Goal: Check status: Check status

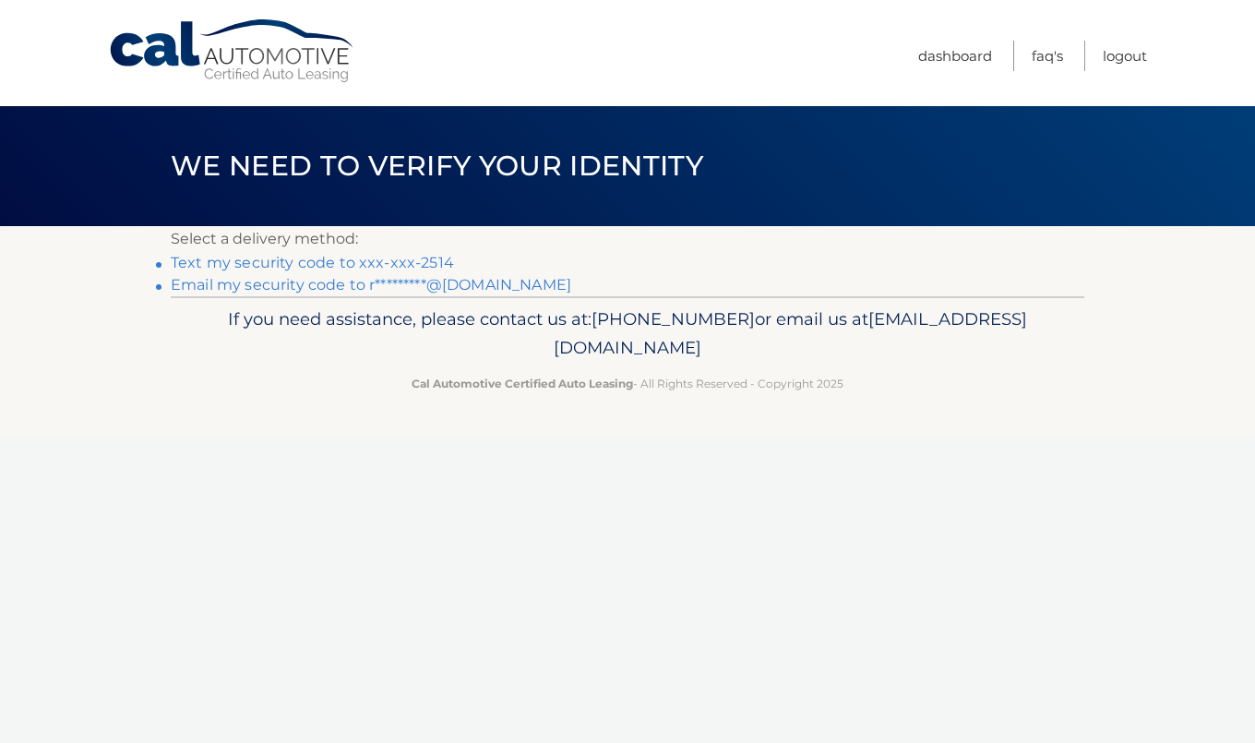
click at [345, 259] on link "Text my security code to xxx-xxx-2514" at bounding box center [312, 263] width 283 height 18
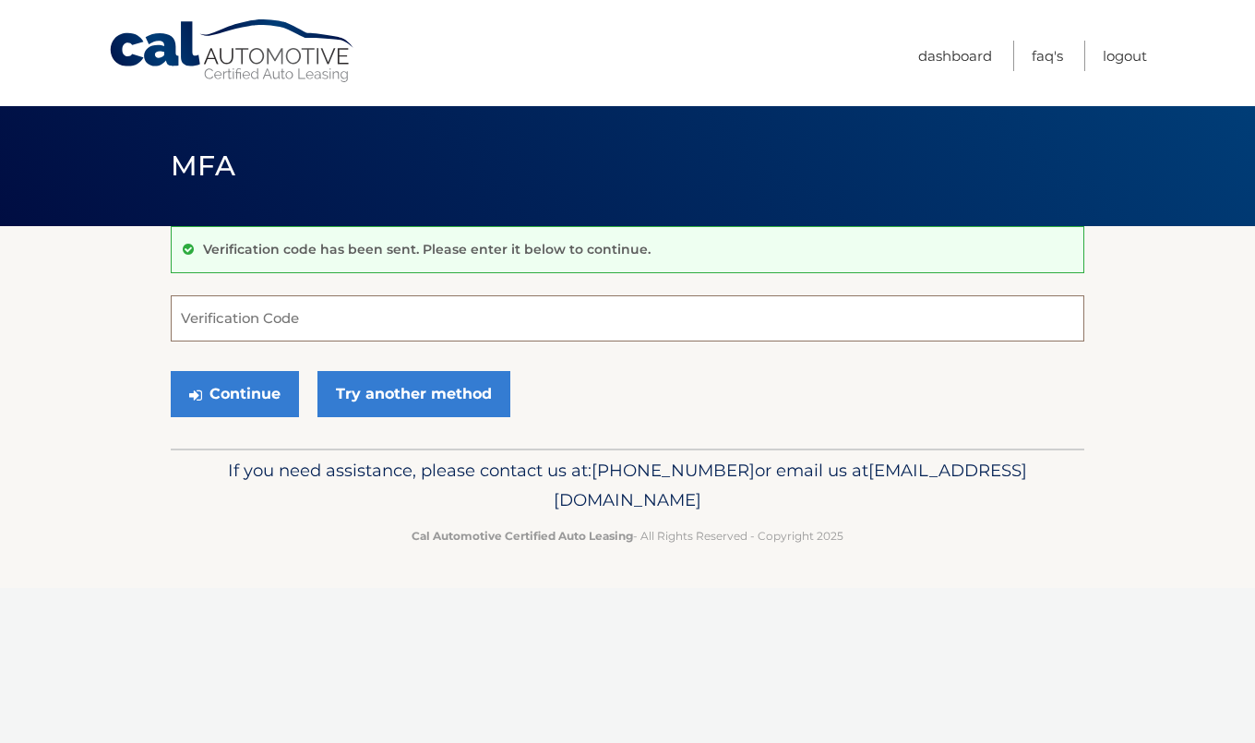
click at [285, 318] on input "Verification Code" at bounding box center [628, 318] width 914 height 46
type input "943474"
click at [225, 400] on button "Continue" at bounding box center [235, 394] width 128 height 46
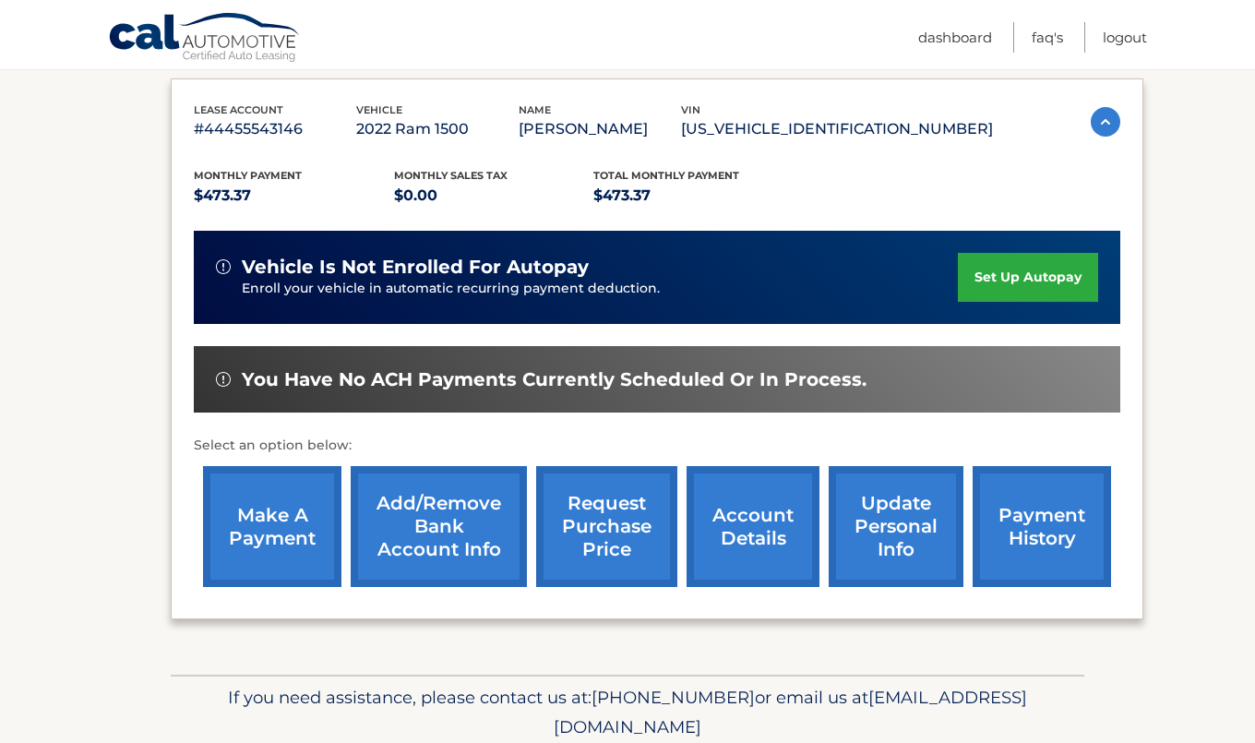
scroll to position [317, 0]
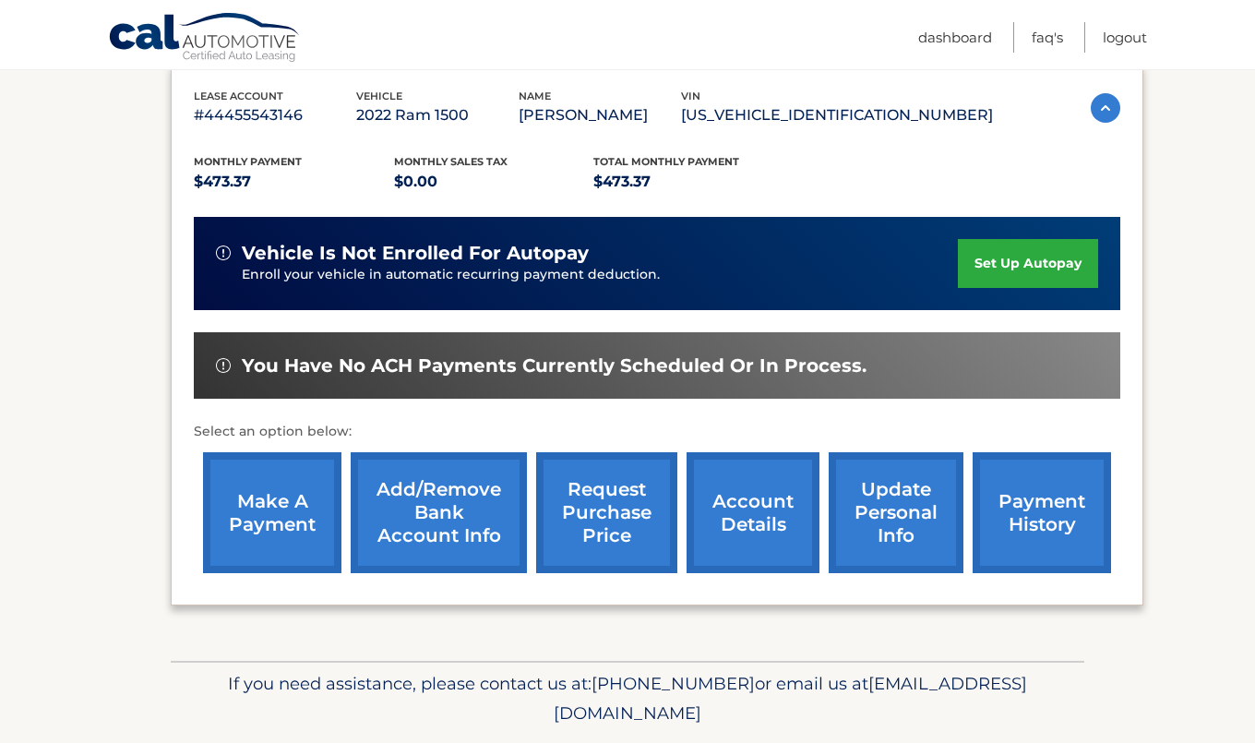
click at [733, 514] on link "account details" at bounding box center [753, 512] width 133 height 121
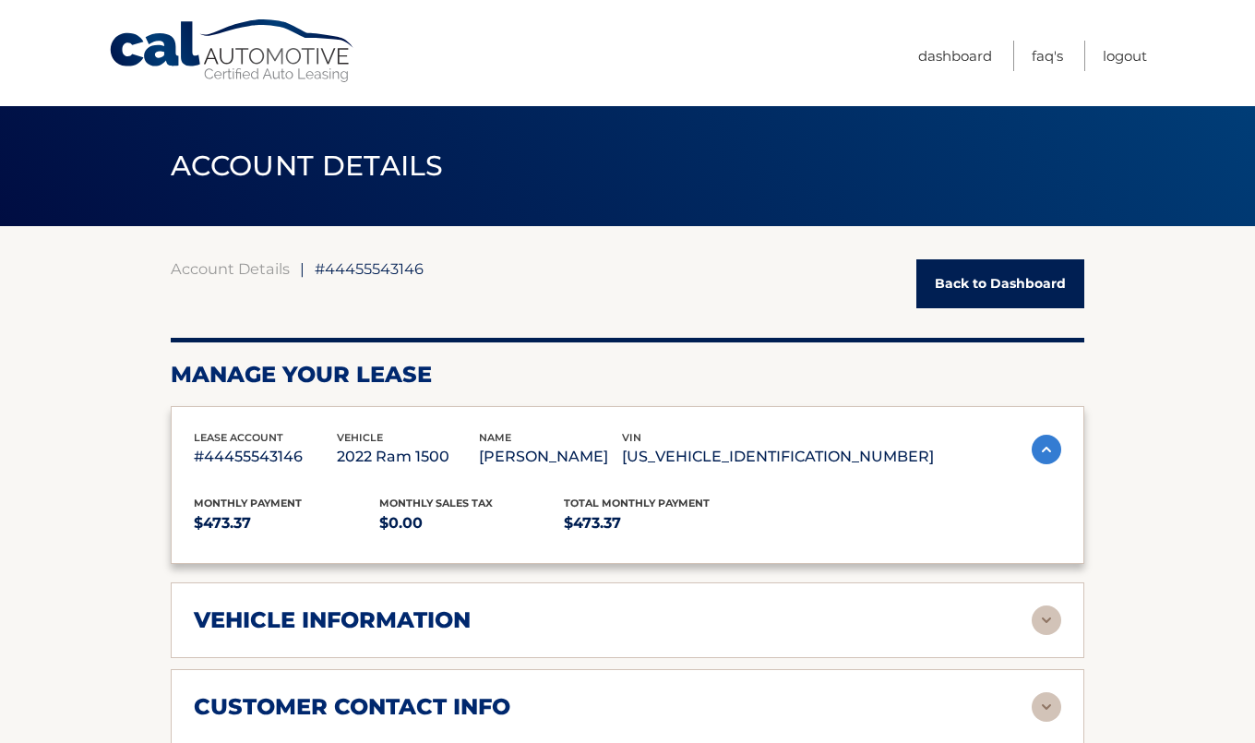
click at [766, 478] on div "lease account #44455543146 vehicle 2022 Ram 1500 name [PERSON_NAME] vin [US_VEH…" at bounding box center [628, 485] width 914 height 158
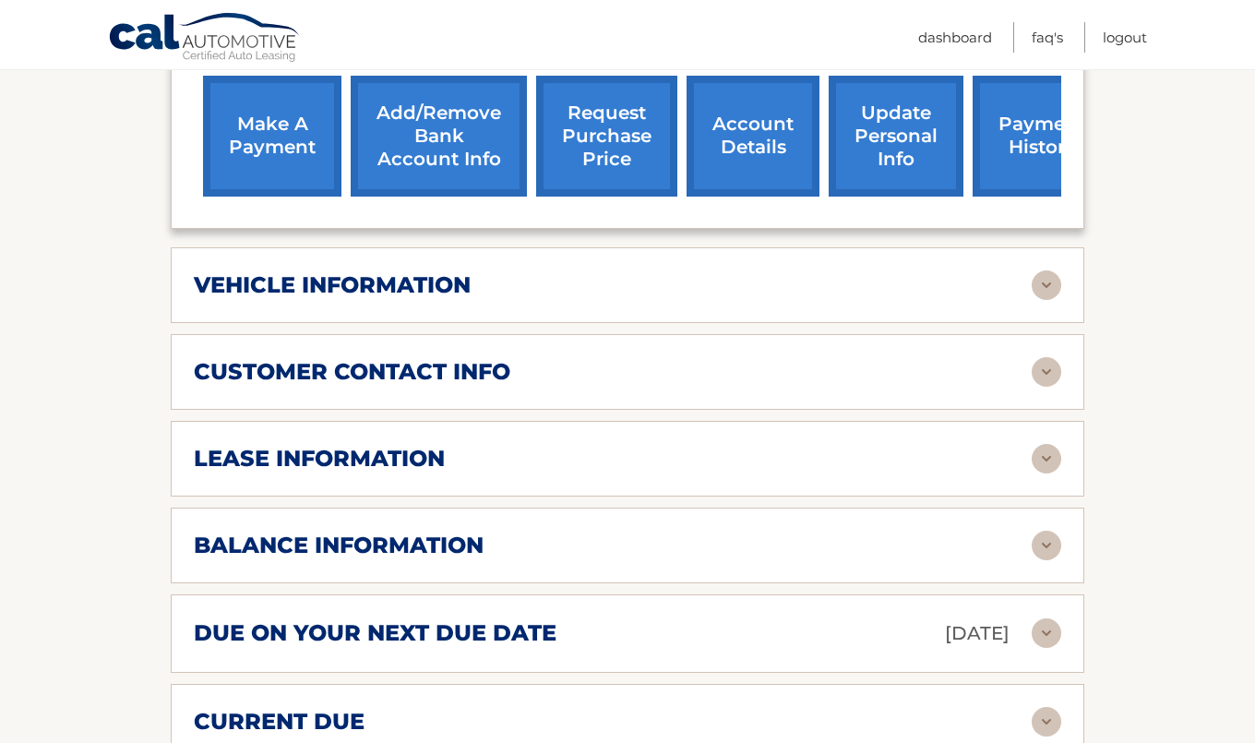
scroll to position [723, 0]
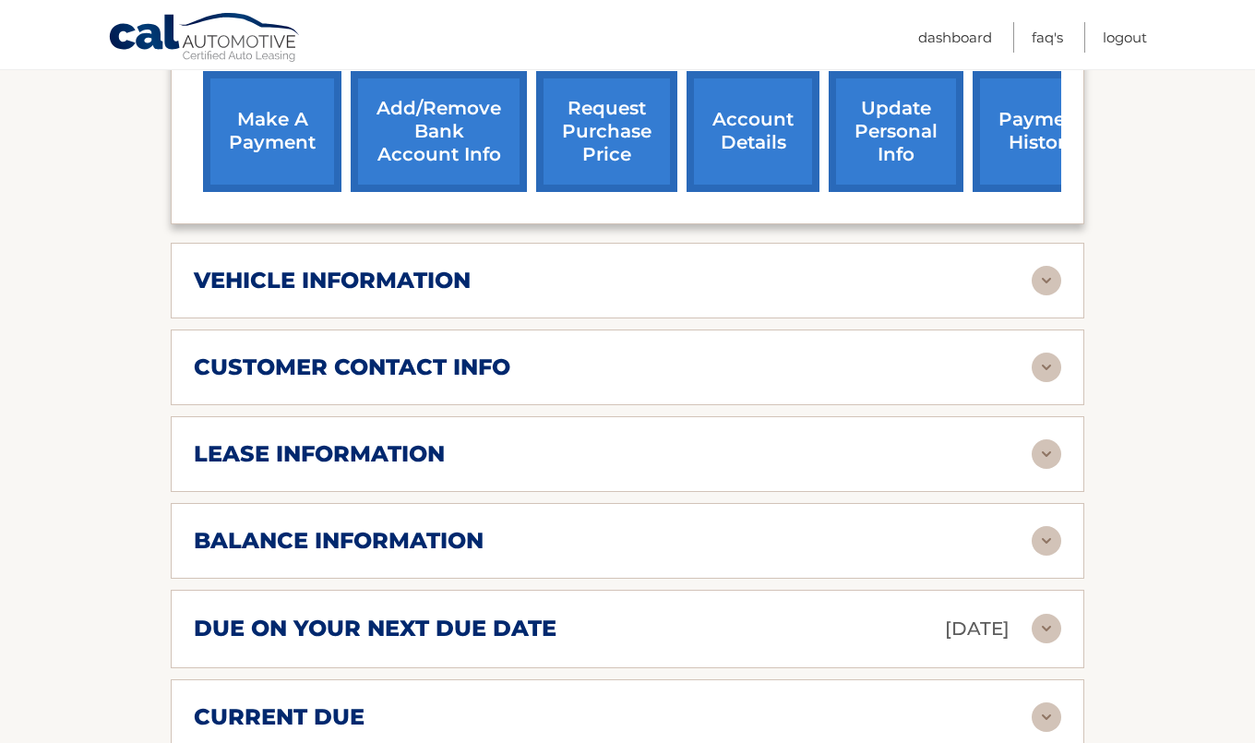
click at [1050, 453] on img at bounding box center [1047, 454] width 30 height 30
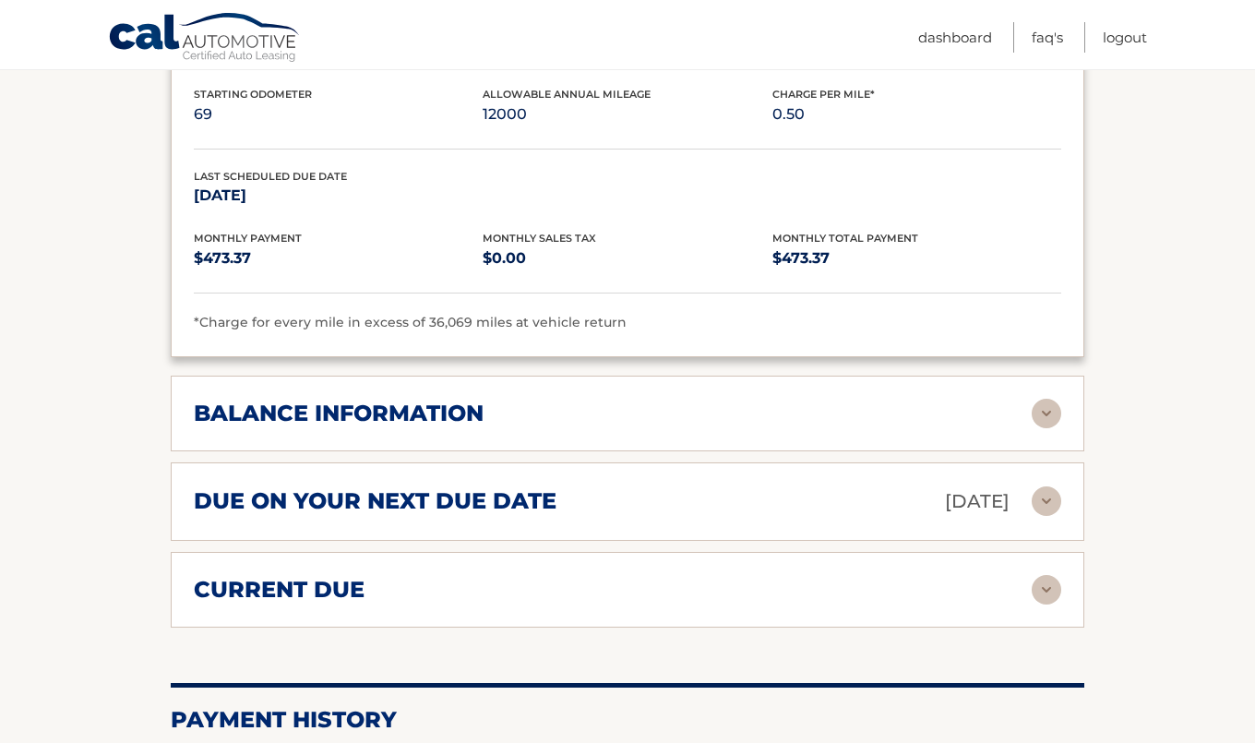
scroll to position [1201, 0]
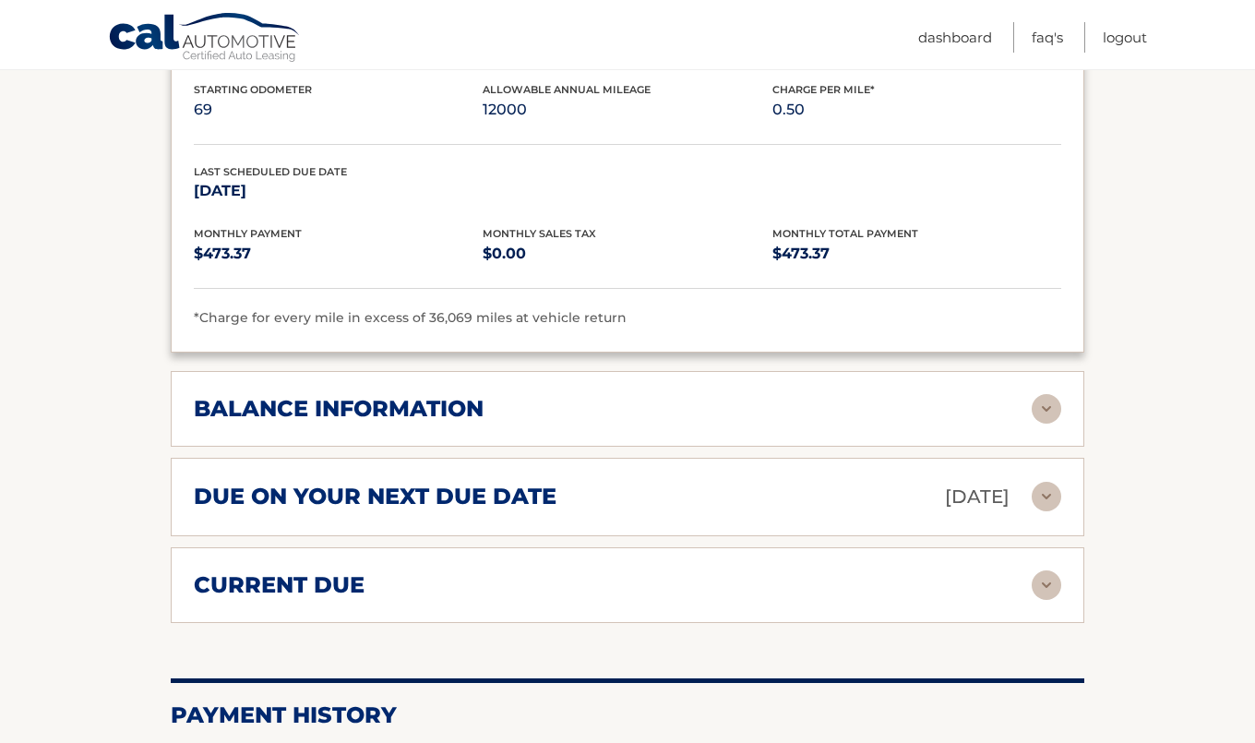
click at [1055, 411] on img at bounding box center [1047, 409] width 30 height 30
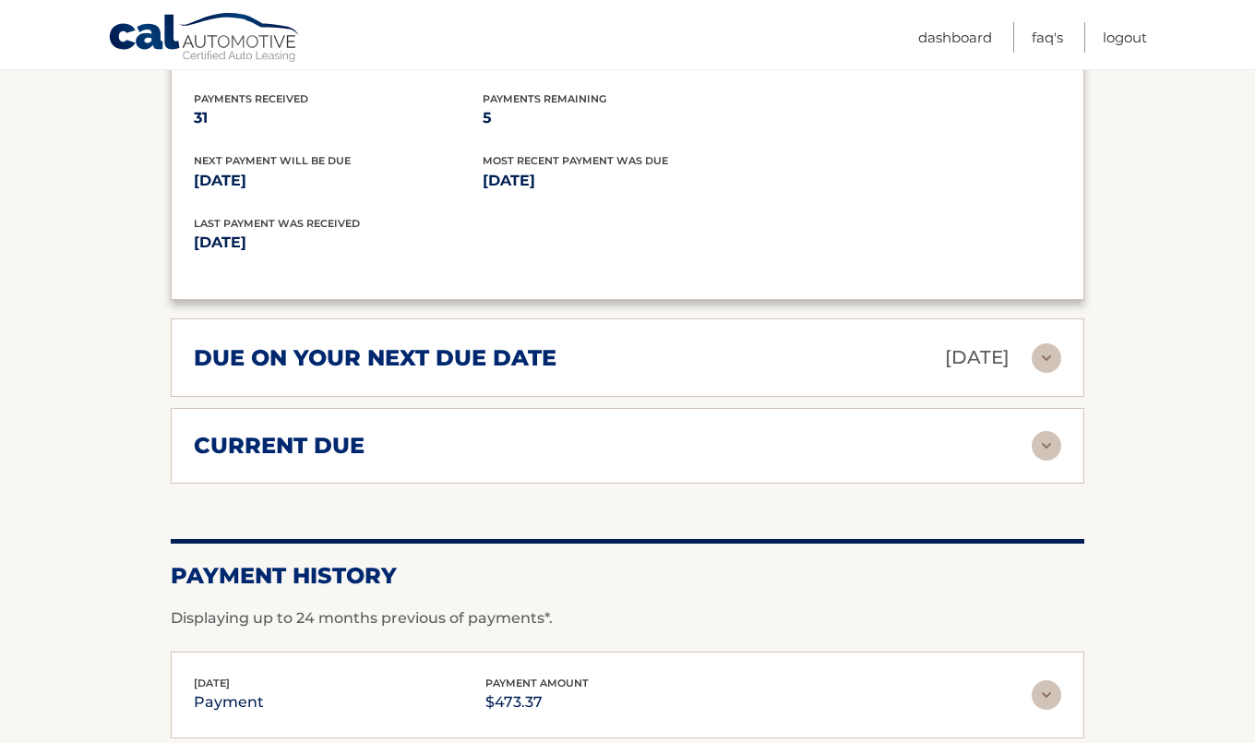
scroll to position [1580, 0]
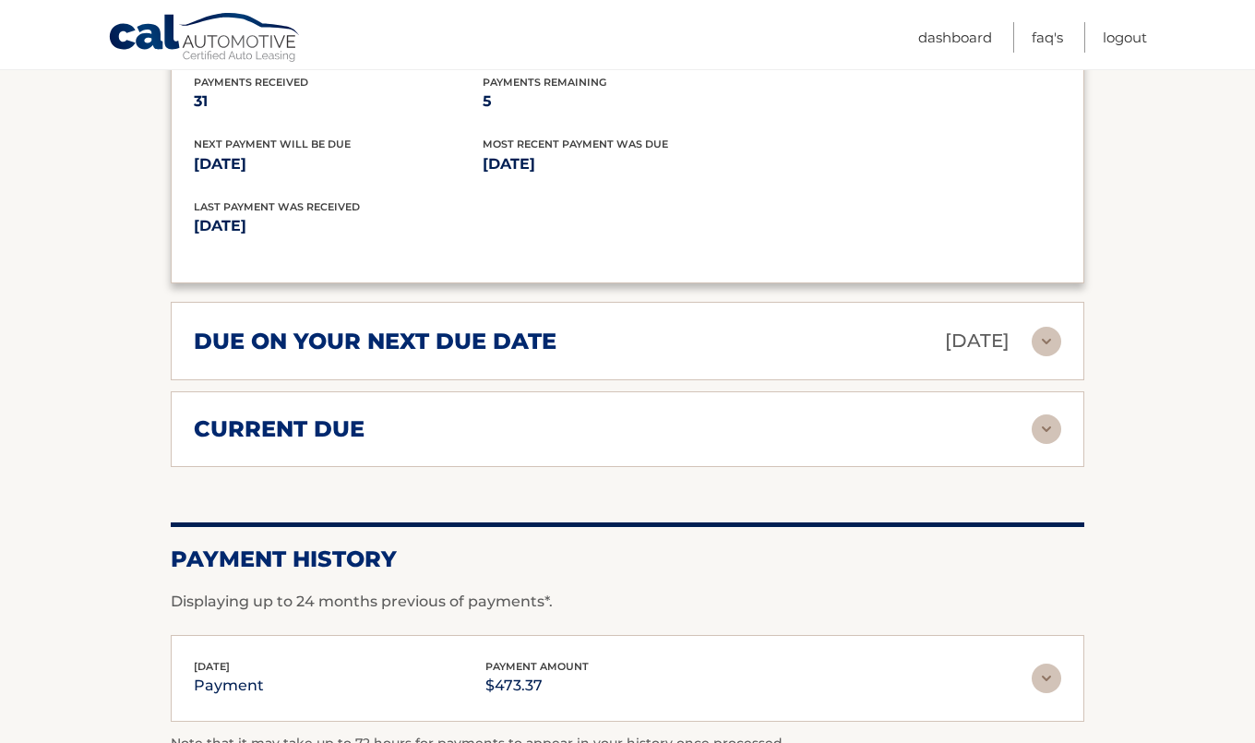
click at [1042, 400] on div "current due Late Charges $0.00 Miscelleneous Charges* $0.00 Sales Tax $0.00 pay…" at bounding box center [628, 429] width 914 height 76
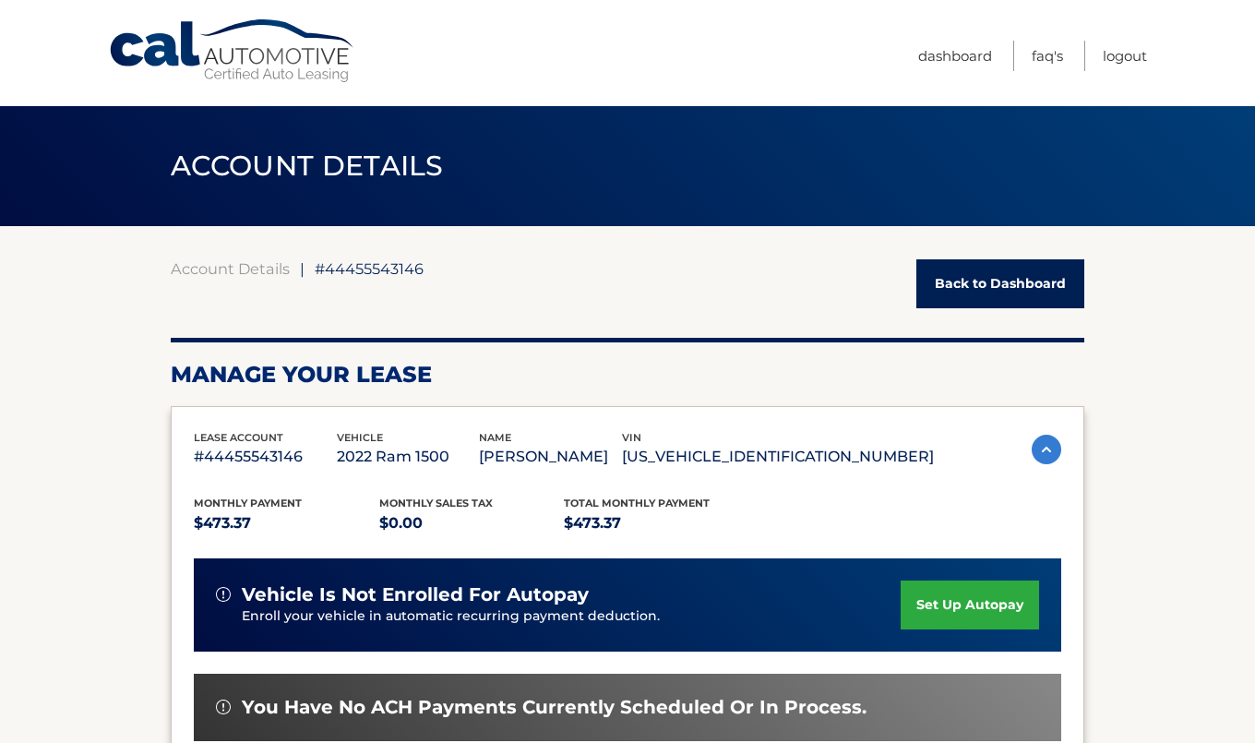
scroll to position [0, 0]
click at [1124, 55] on link "Logout" at bounding box center [1125, 56] width 44 height 30
